Goal: Find specific page/section: Find specific page/section

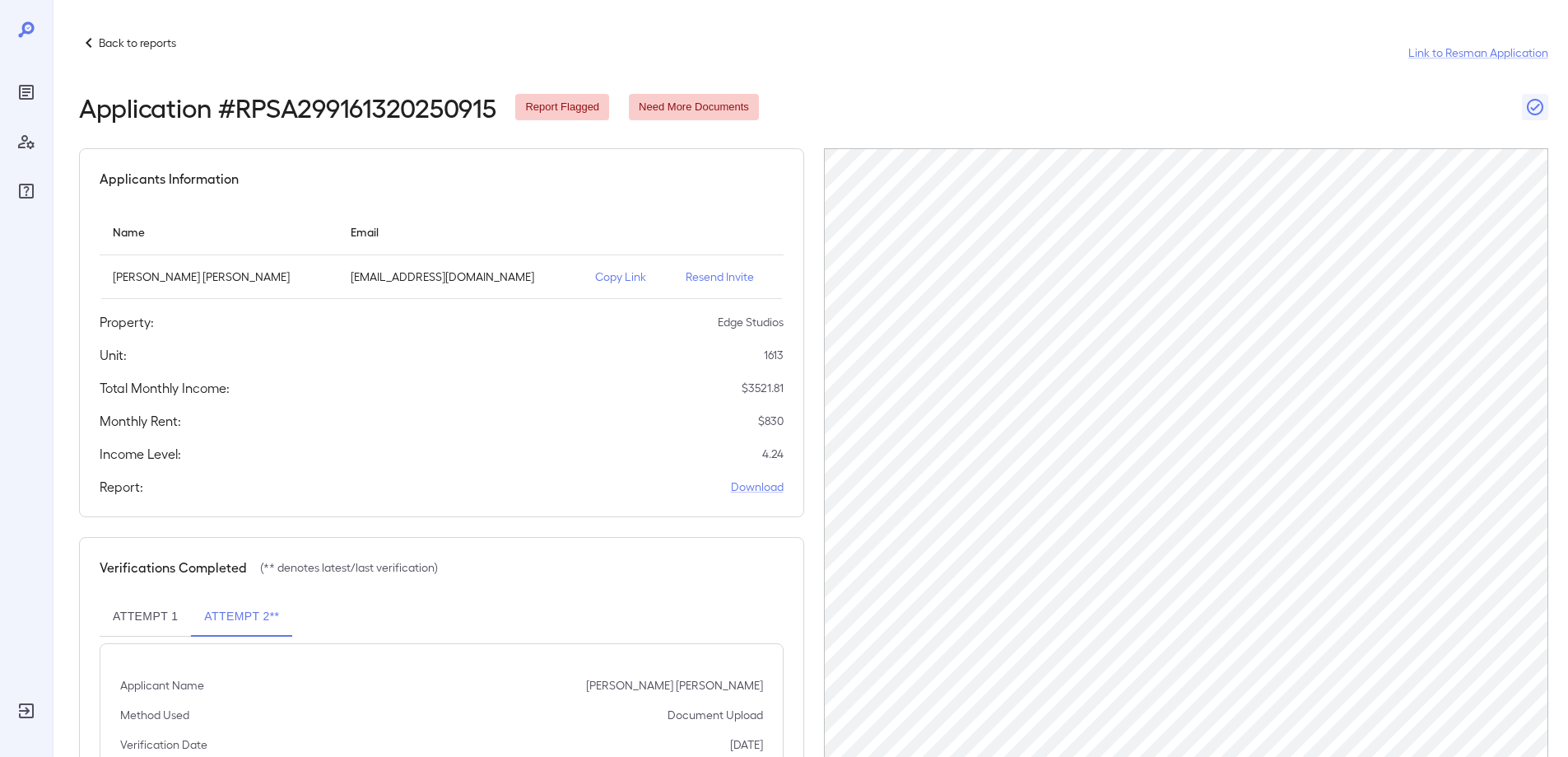
scroll to position [83, 0]
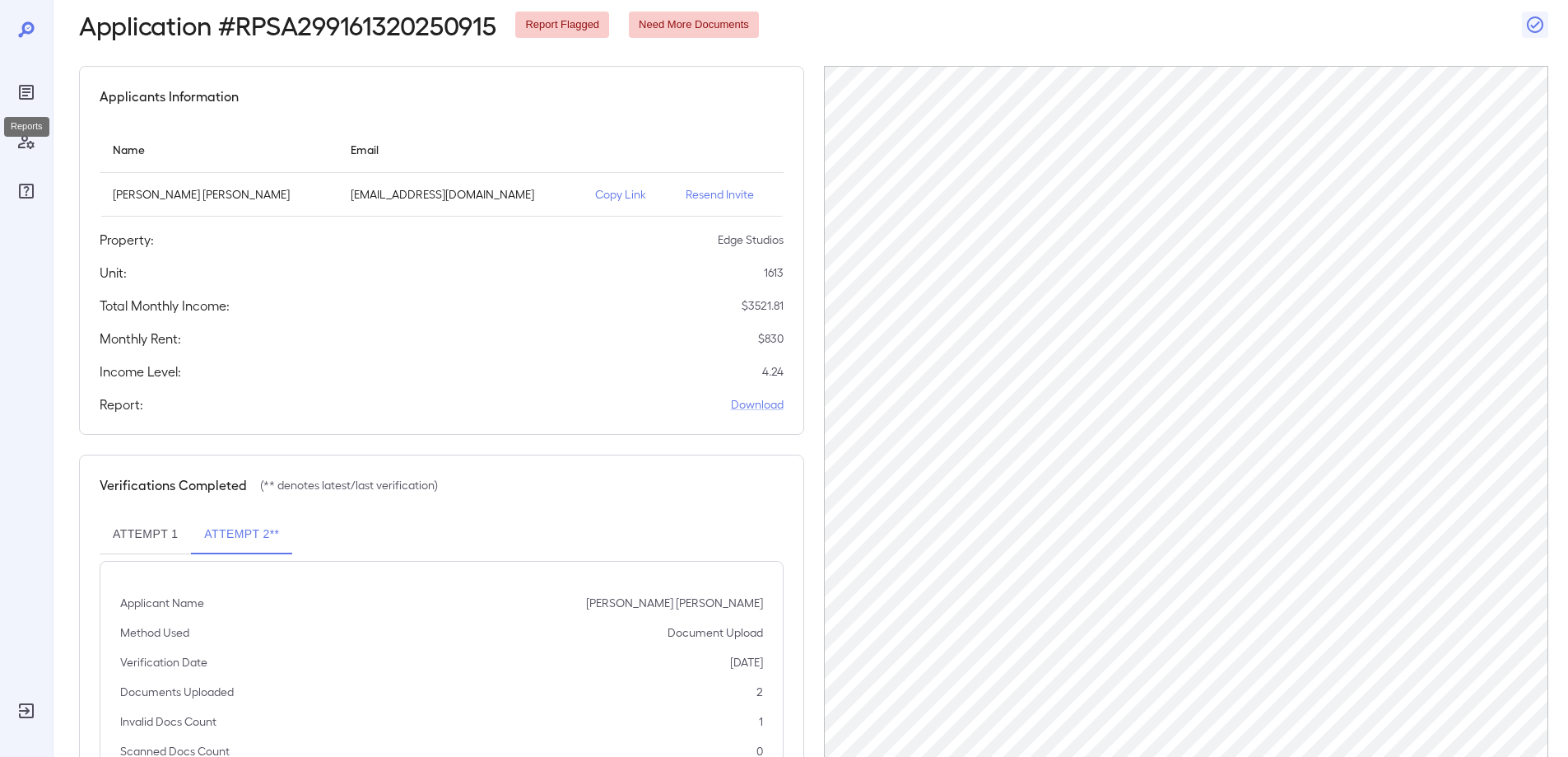
click at [22, 103] on div "Reports" at bounding box center [26, 92] width 26 height 26
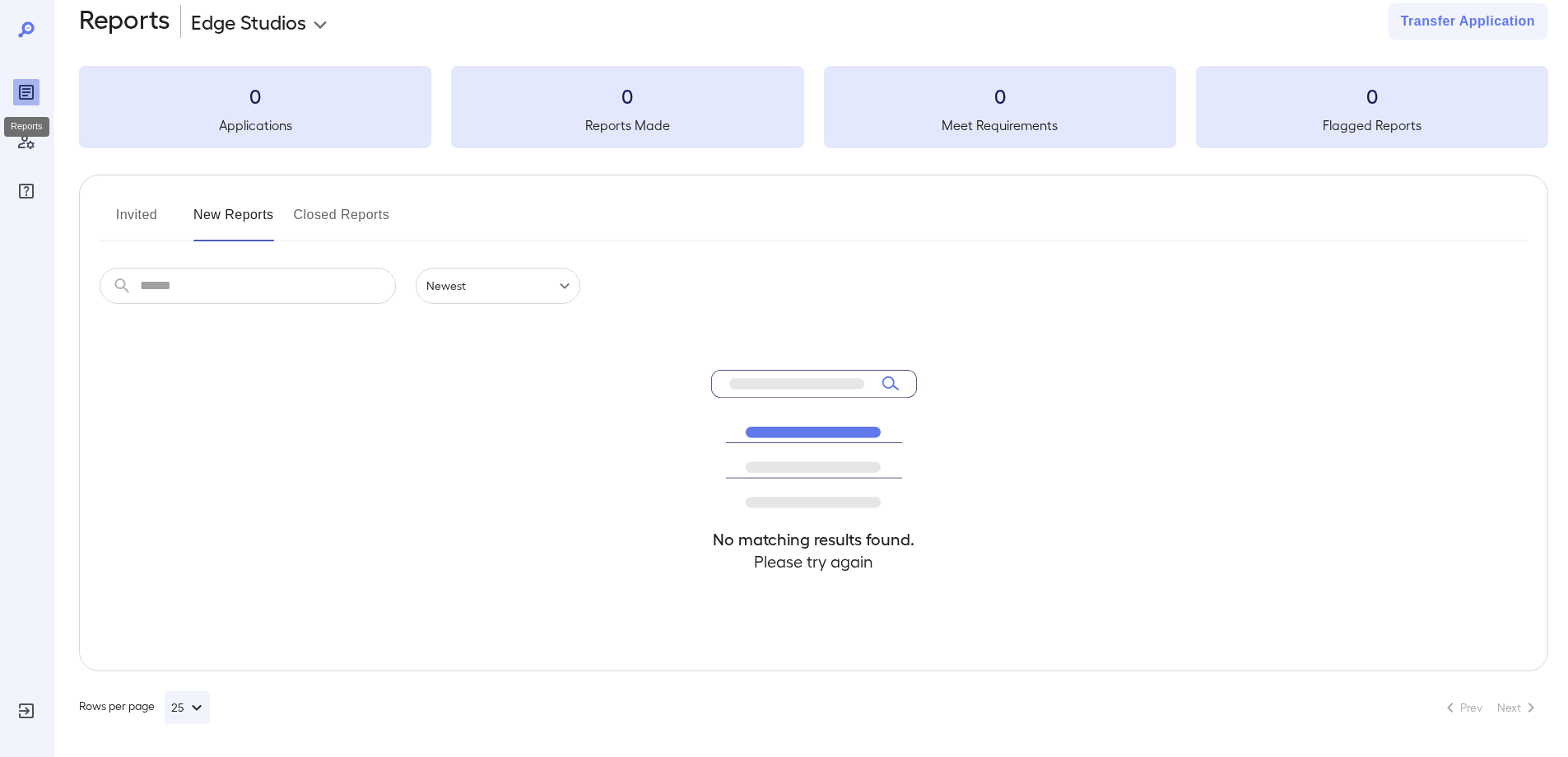
scroll to position [30, 0]
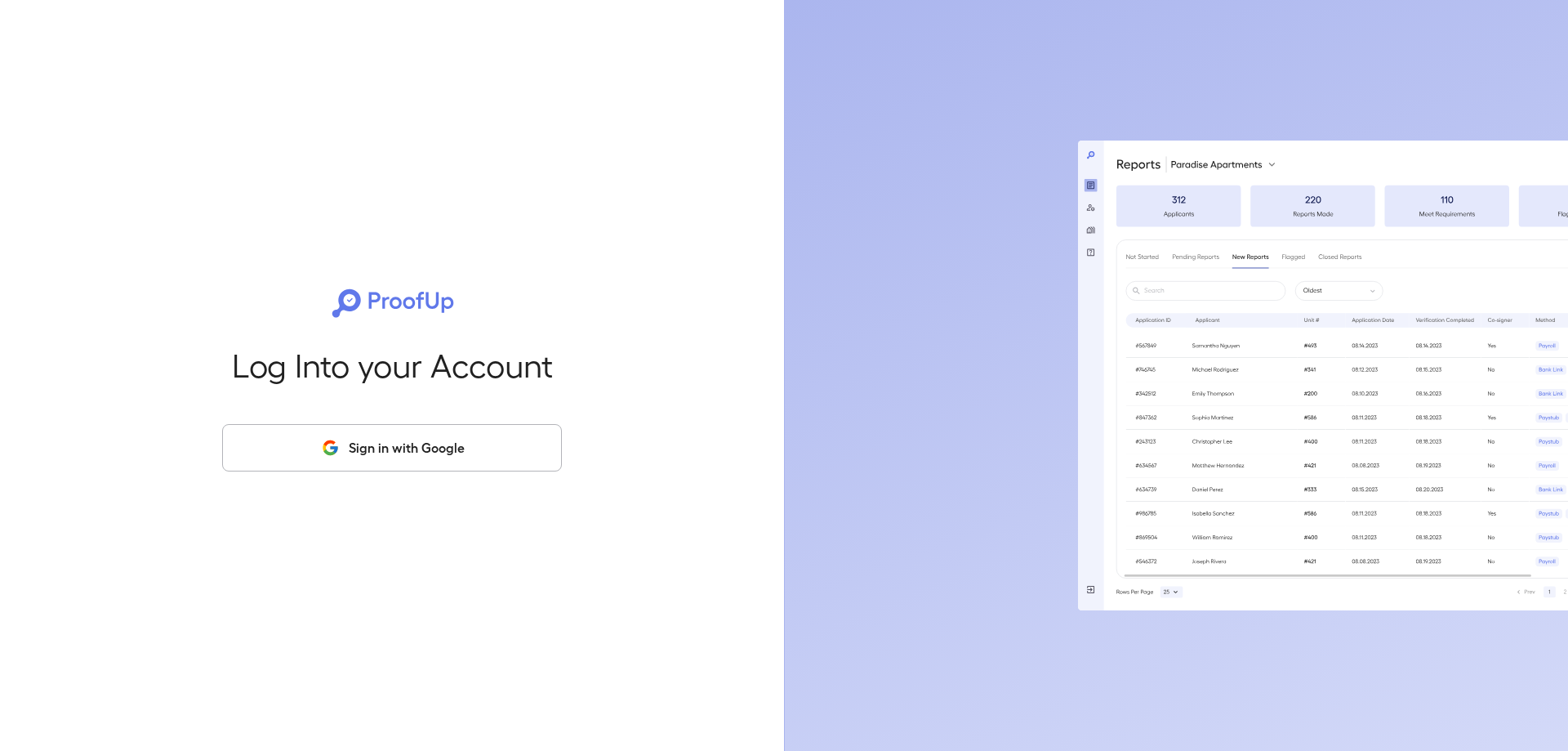
click at [410, 447] on button "Sign in with Google" at bounding box center [391, 447] width 340 height 47
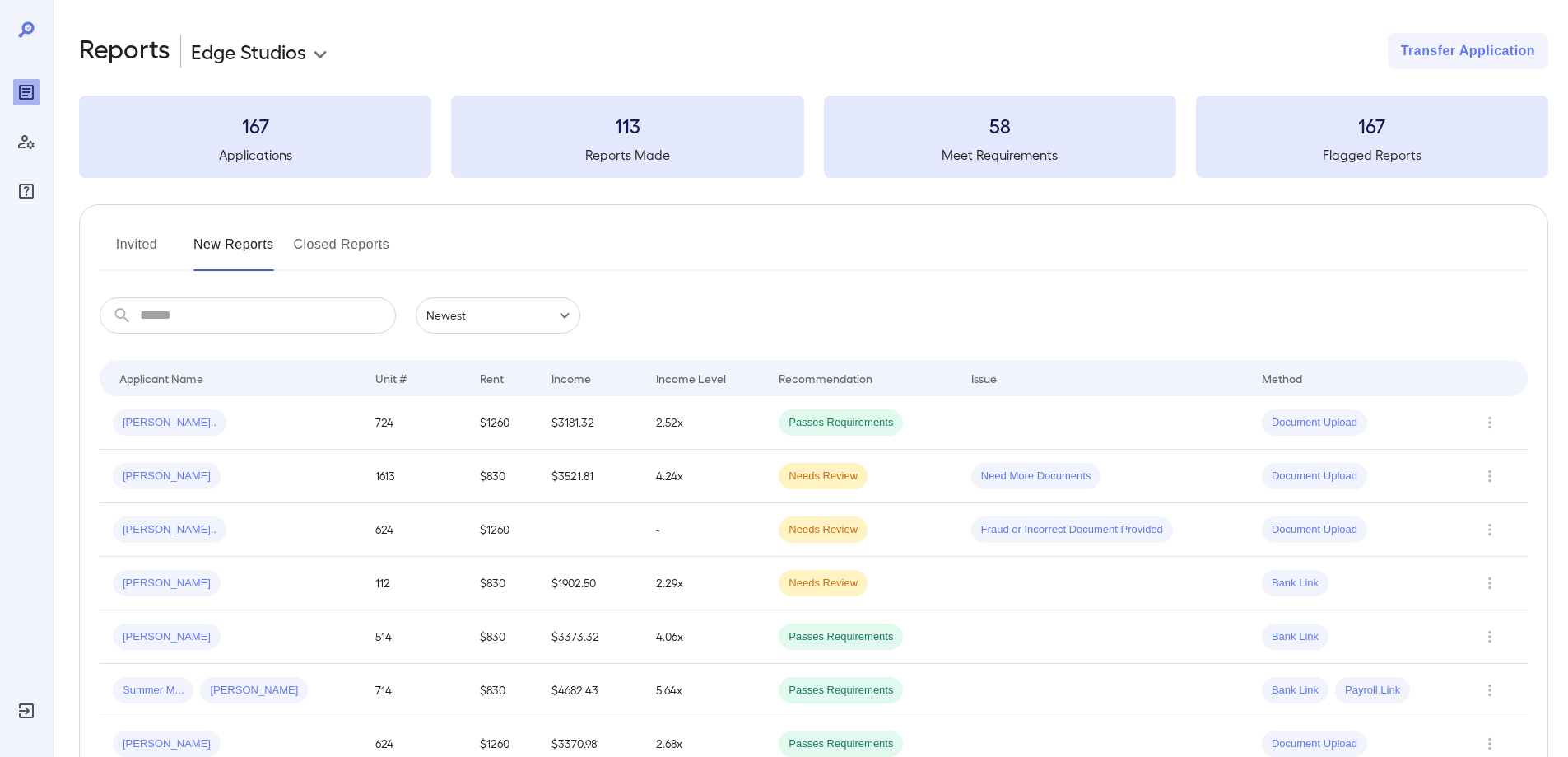
click at [135, 243] on button "Invited" at bounding box center [136, 250] width 74 height 40
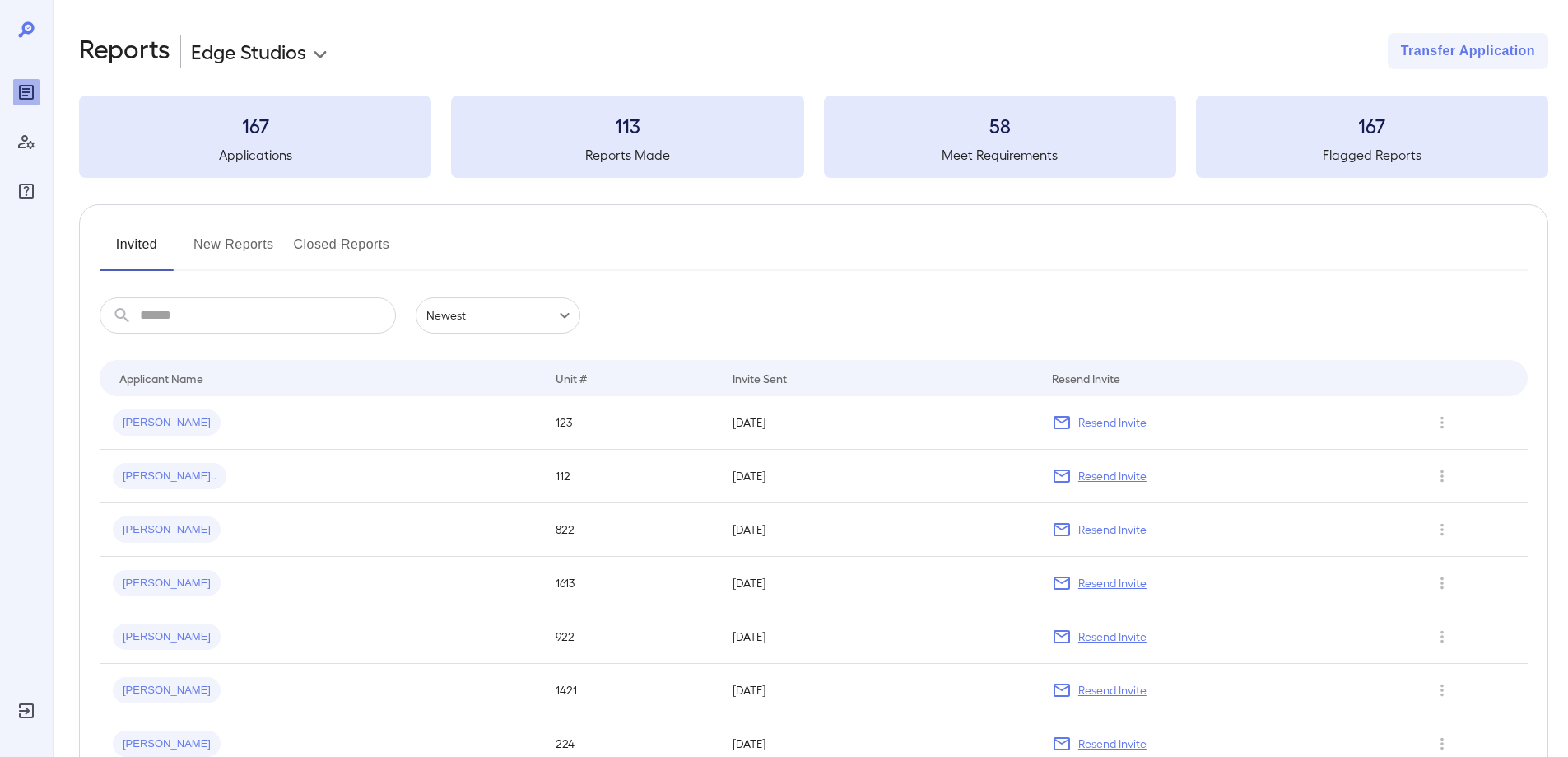
click at [271, 246] on button "New Reports" at bounding box center [234, 250] width 81 height 40
